Goal: Task Accomplishment & Management: Use online tool/utility

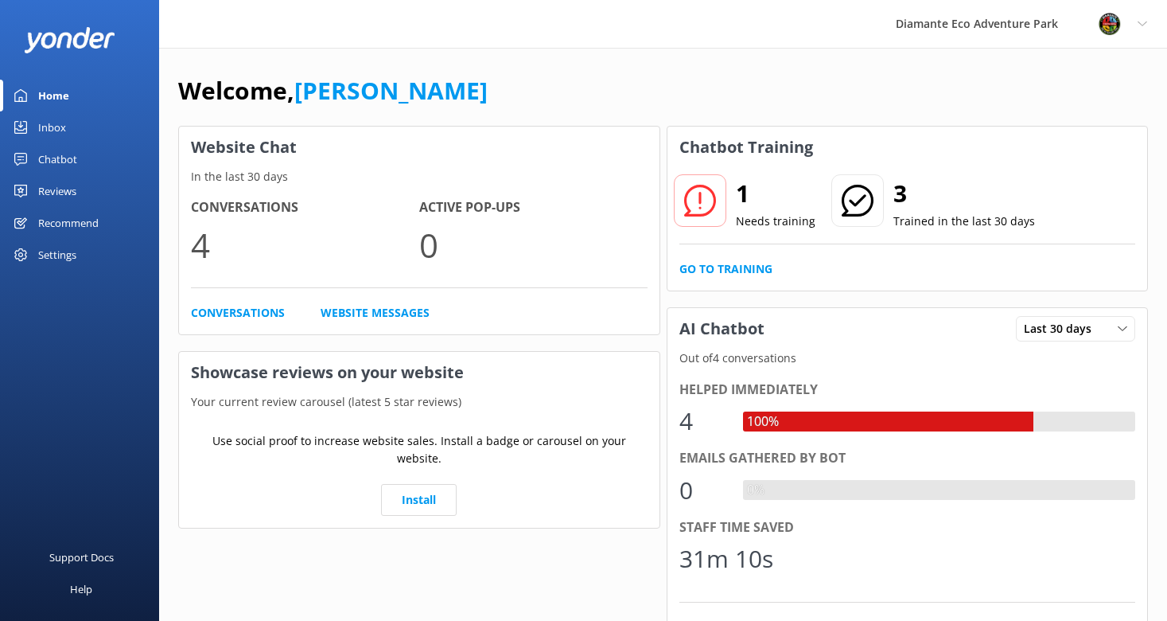
click at [45, 127] on div "Inbox" at bounding box center [52, 127] width 28 height 32
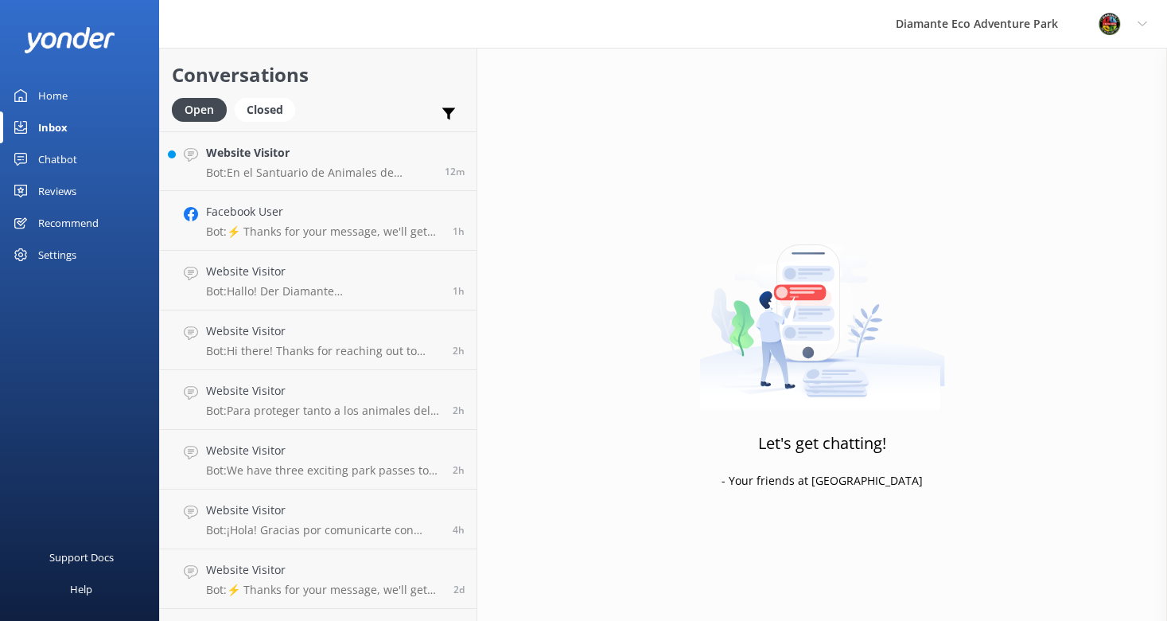
click at [50, 157] on div "Chatbot" at bounding box center [57, 159] width 39 height 32
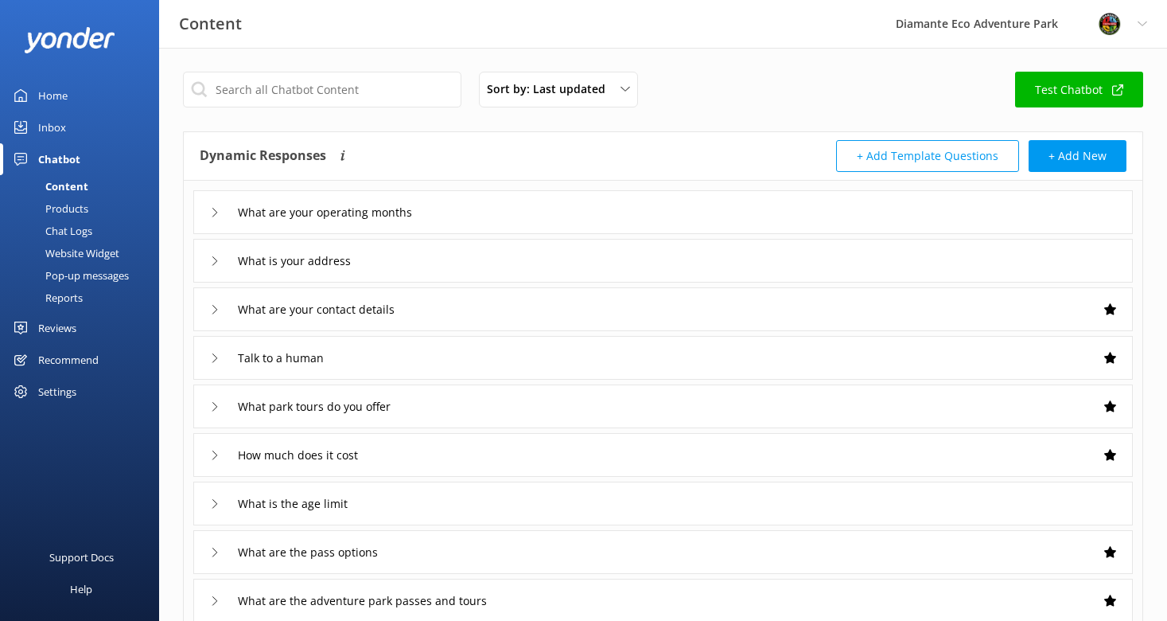
click at [47, 127] on div "Inbox" at bounding box center [52, 127] width 28 height 32
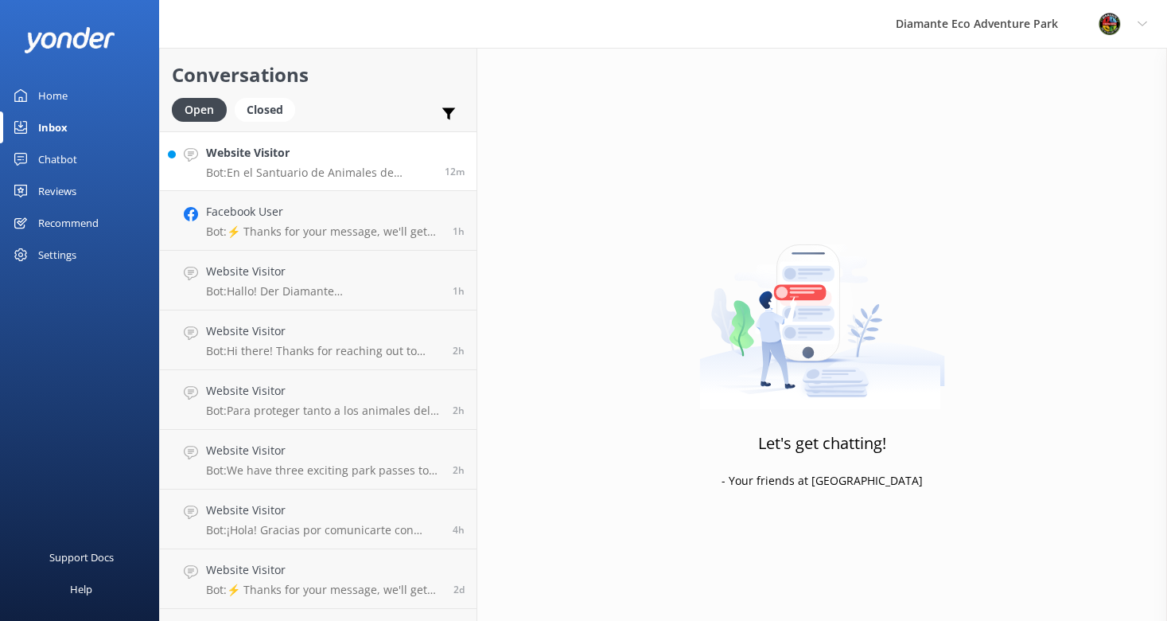
click at [240, 166] on p "Bot: En el Santuario de Animales de [GEOGRAPHIC_DATA], encontrarás la mayor var…" at bounding box center [319, 173] width 227 height 14
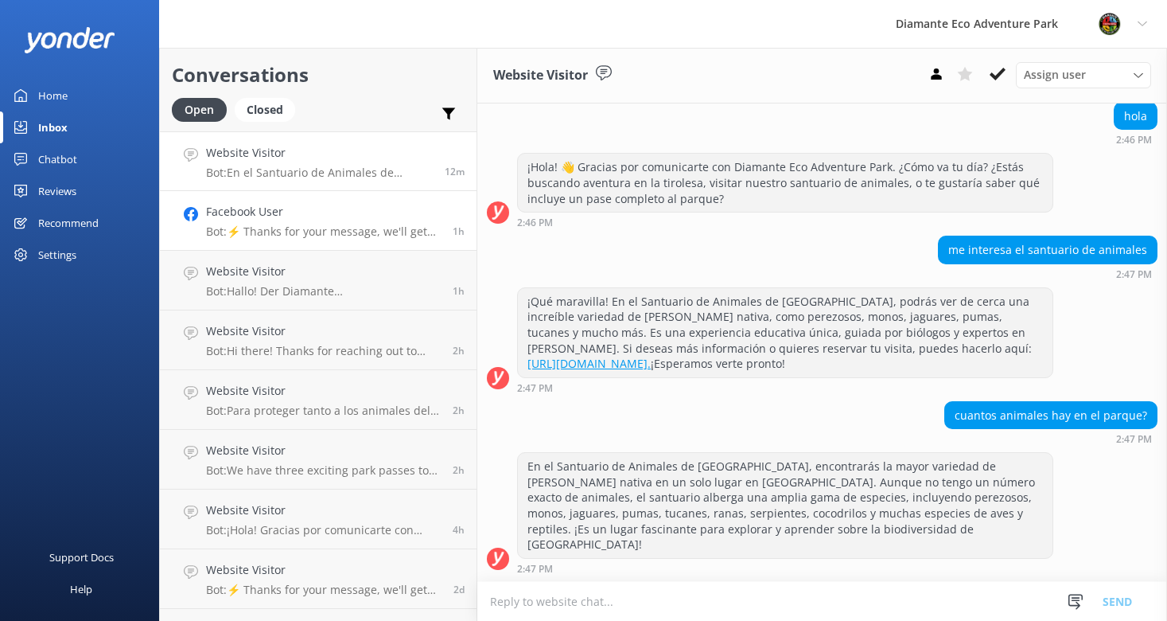
click at [290, 229] on p "Bot: ⚡ Thanks for your message, we'll get back to you as soon as we can. You're…" at bounding box center [323, 231] width 235 height 14
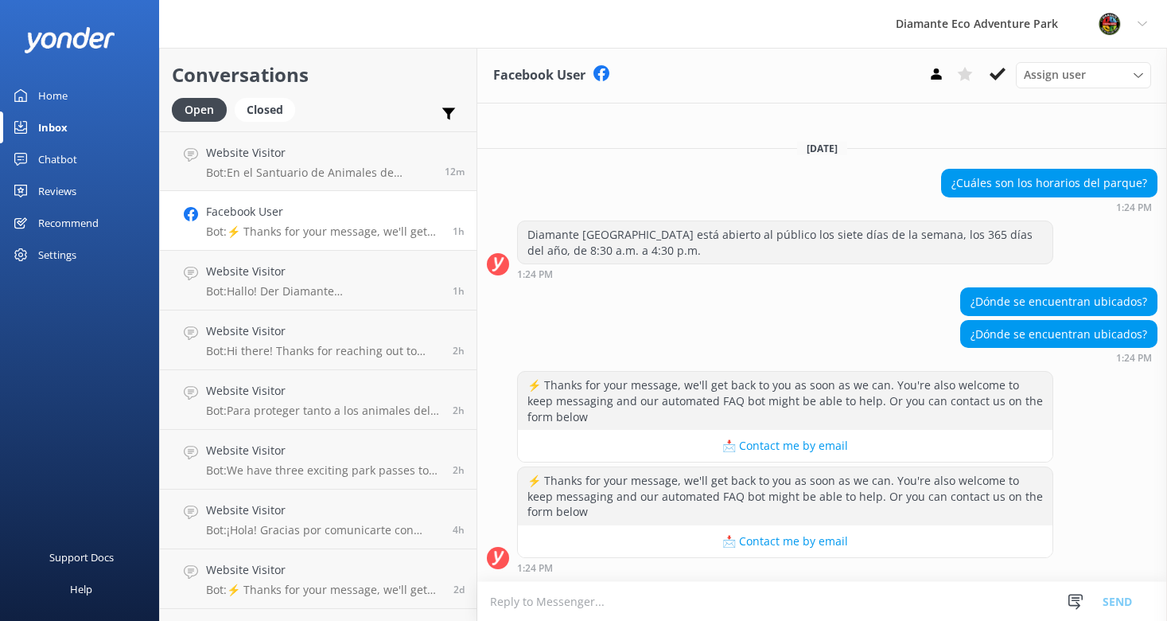
click at [52, 99] on div "Home" at bounding box center [52, 96] width 29 height 32
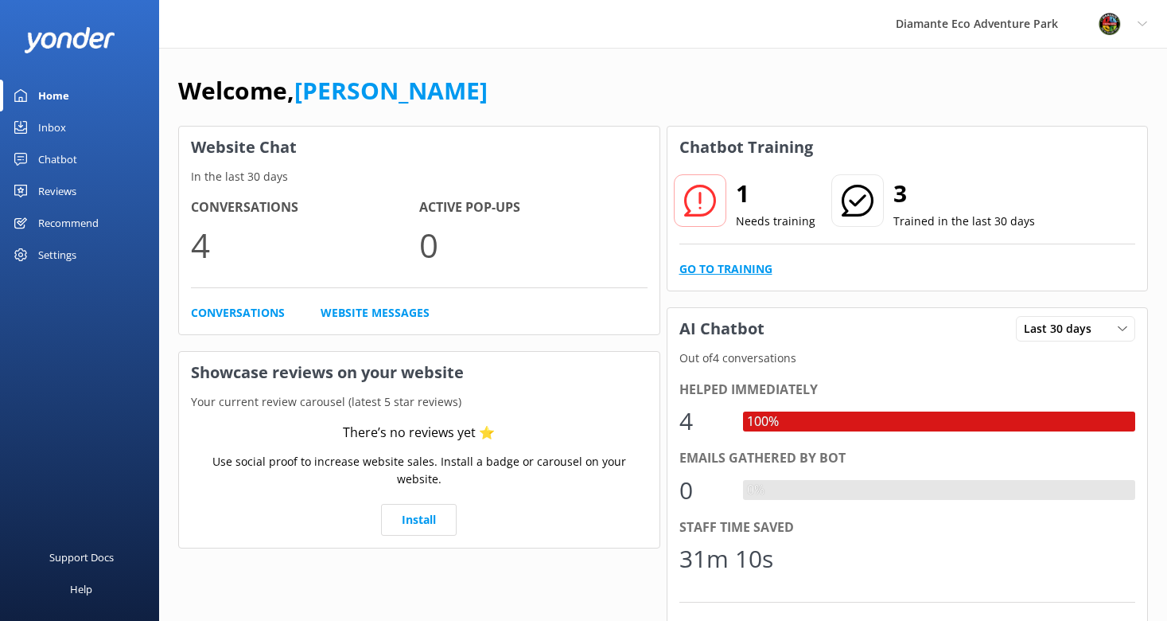
click at [712, 271] on link "Go to Training" at bounding box center [726, 269] width 93 height 18
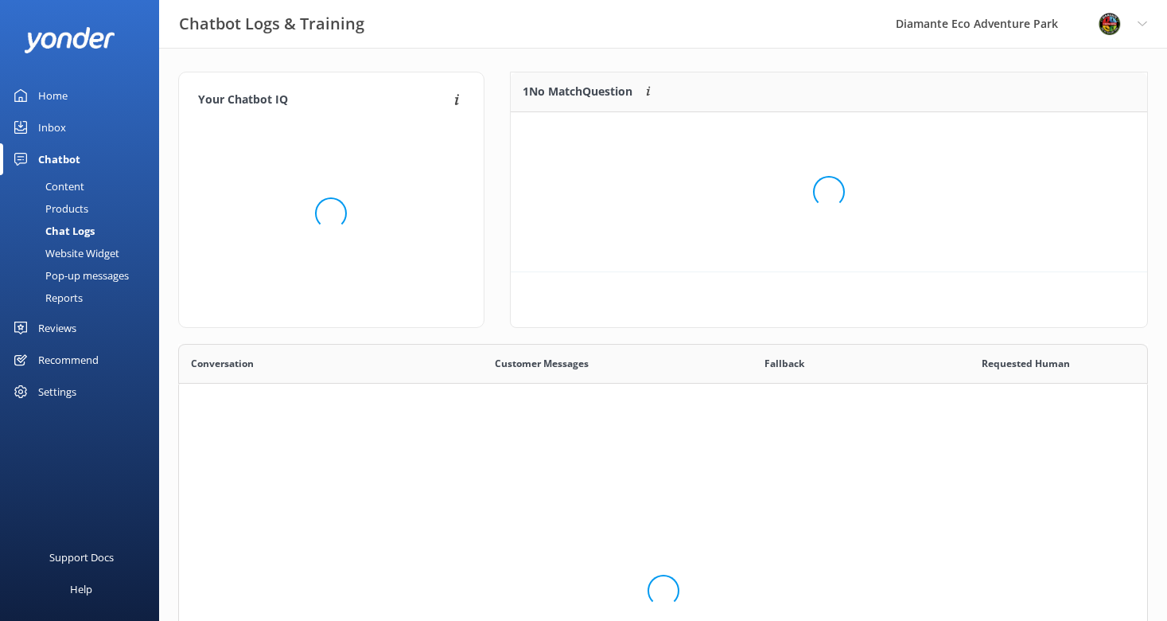
scroll to position [558, 968]
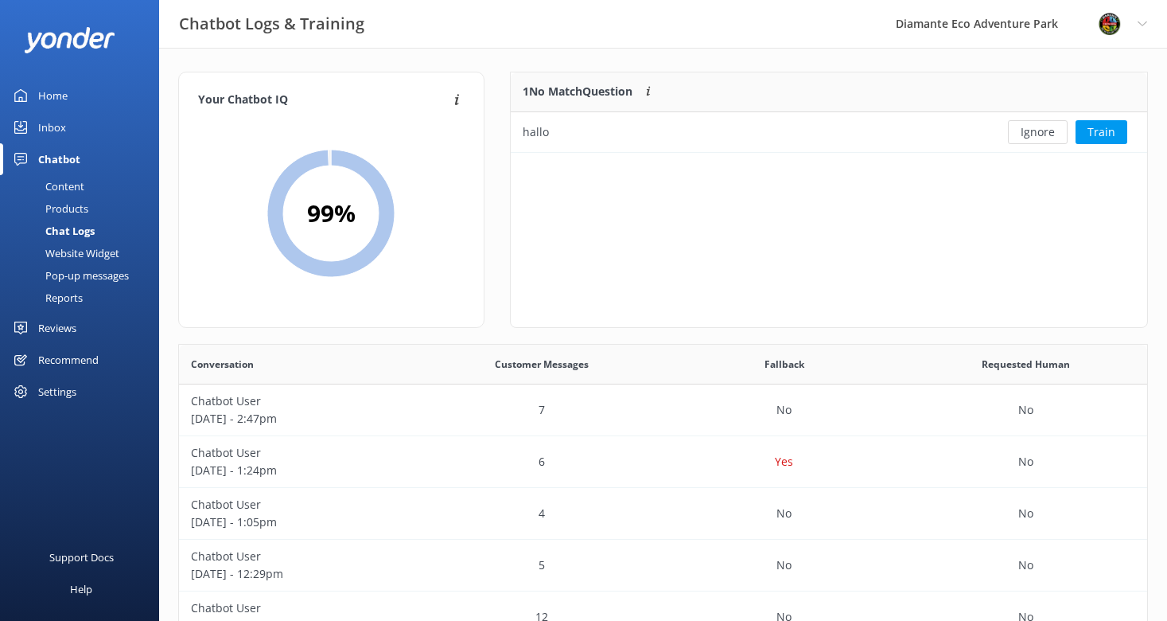
click at [55, 91] on div "Home" at bounding box center [52, 96] width 29 height 32
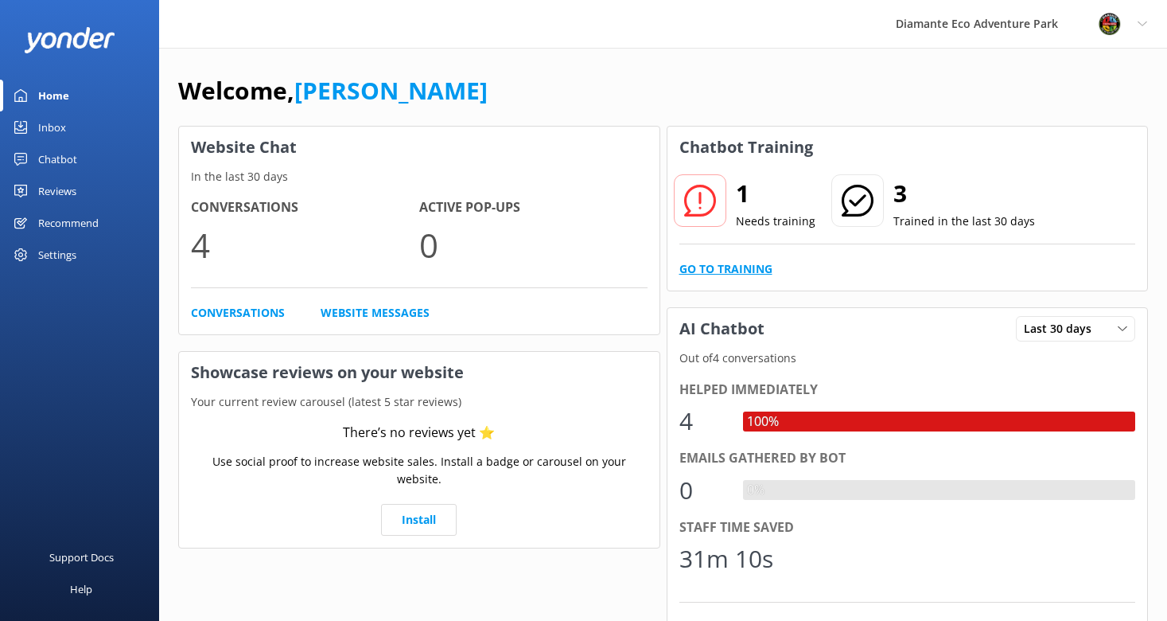
click at [686, 263] on link "Go to Training" at bounding box center [726, 269] width 93 height 18
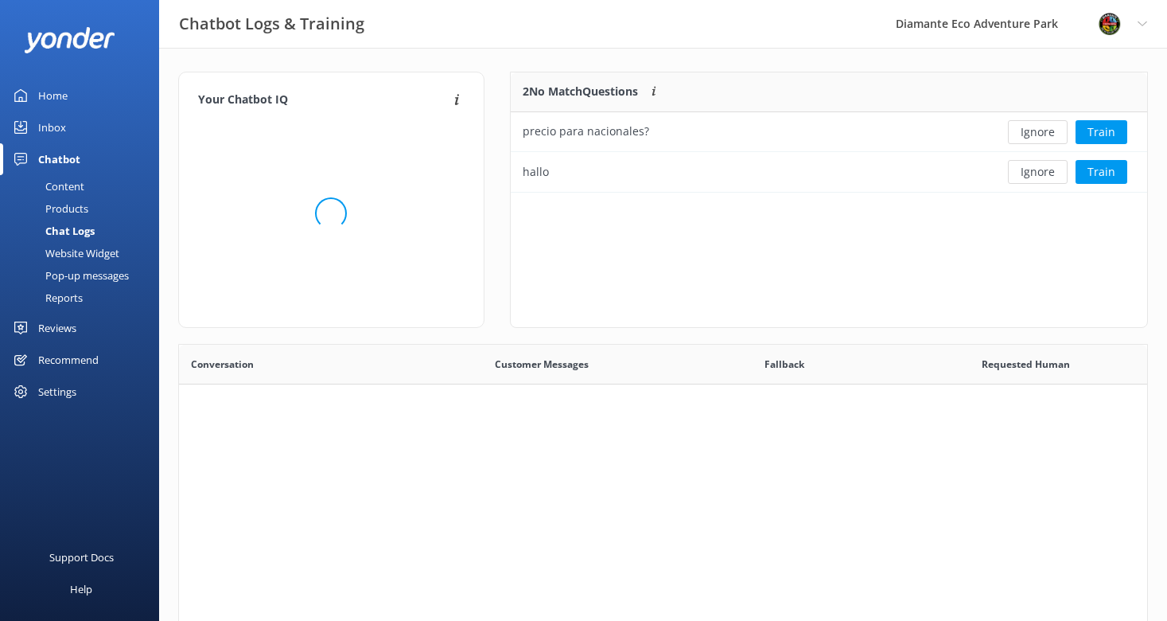
scroll to position [120, 637]
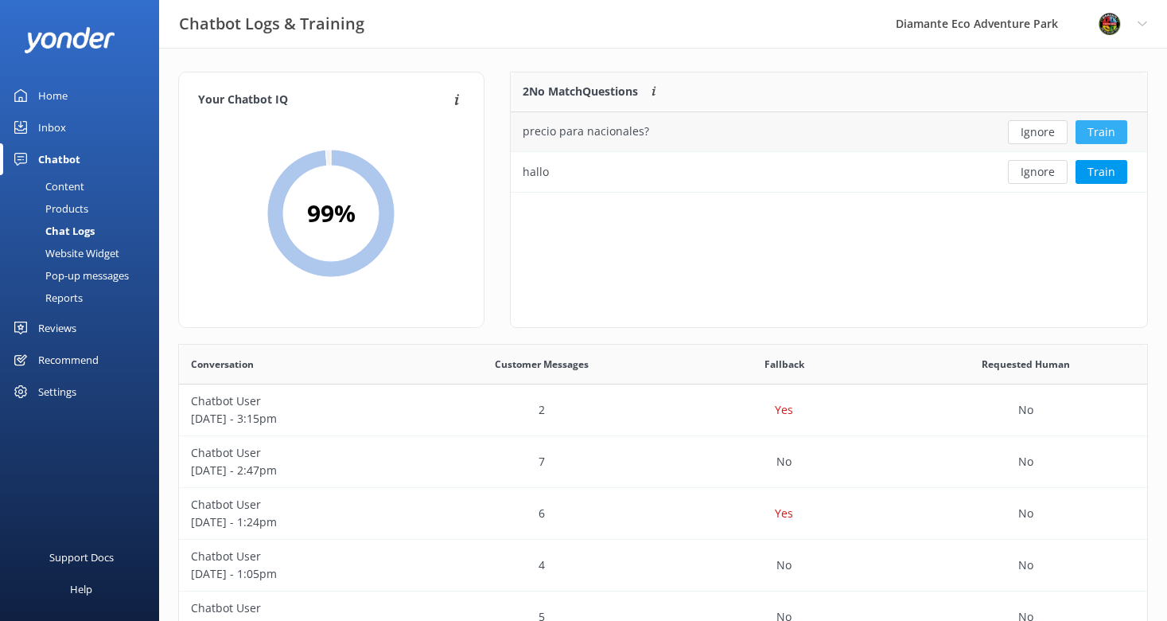
click at [1101, 130] on button "Train" at bounding box center [1102, 132] width 52 height 24
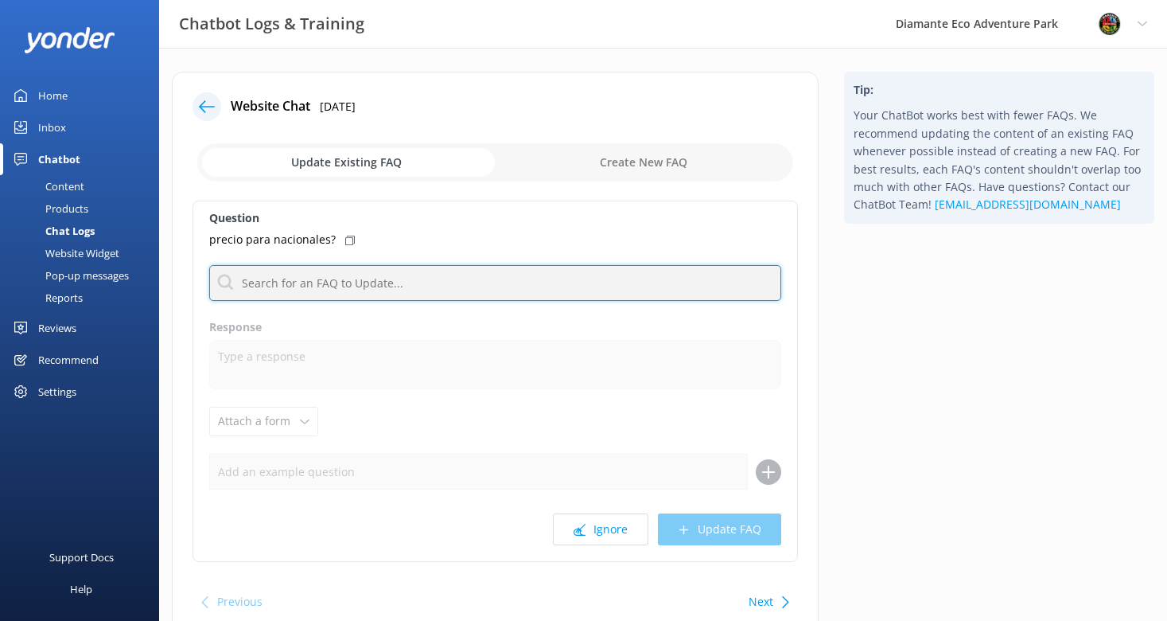
click at [247, 282] on input "text" at bounding box center [495, 283] width 572 height 36
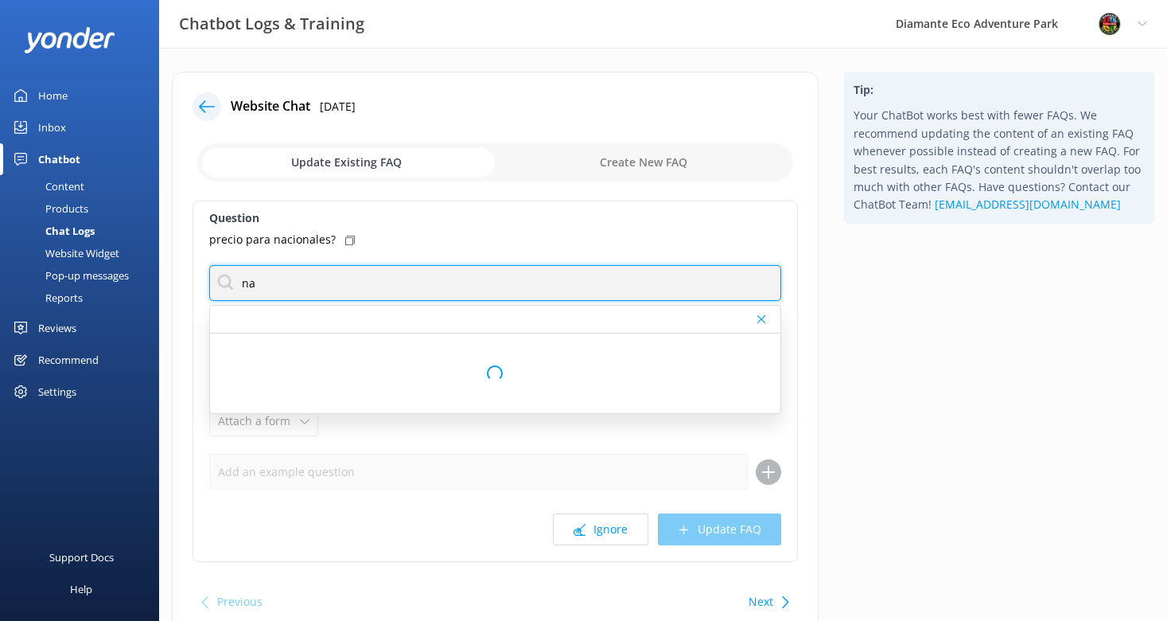
type input "n"
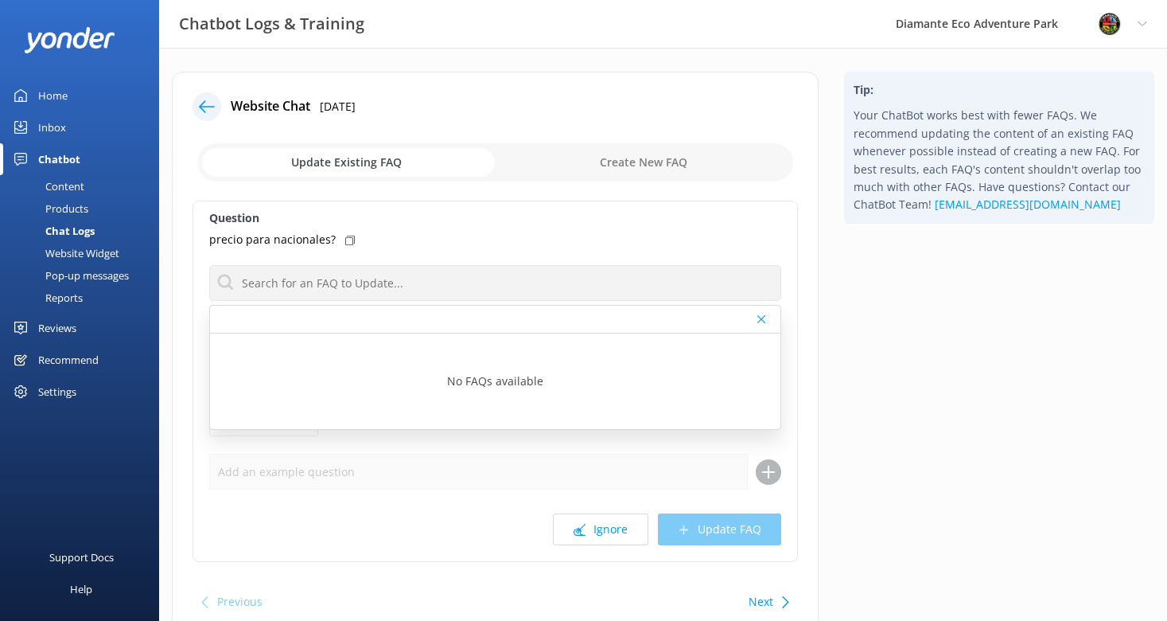
click at [522, 259] on div "Question precio para nacionales? No FAQs available Response Attach a form Leave…" at bounding box center [496, 381] width 606 height 361
click at [646, 165] on input "checkbox" at bounding box center [495, 162] width 596 height 38
checkbox input "true"
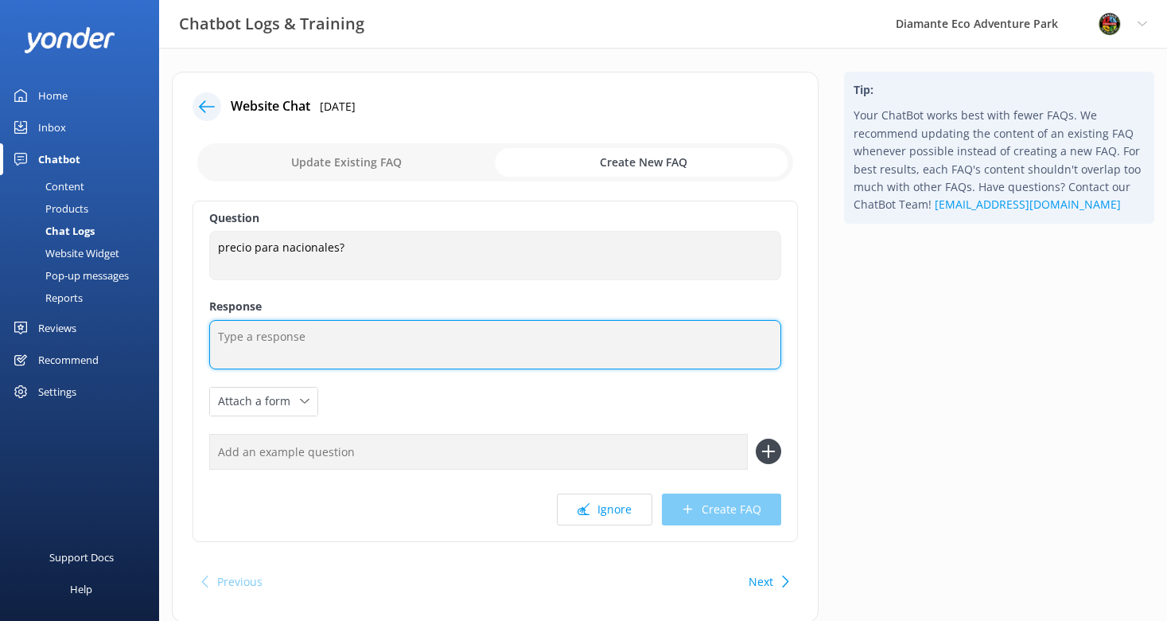
click at [247, 337] on textarea at bounding box center [495, 344] width 572 height 49
